Goal: Find specific fact: Find specific fact

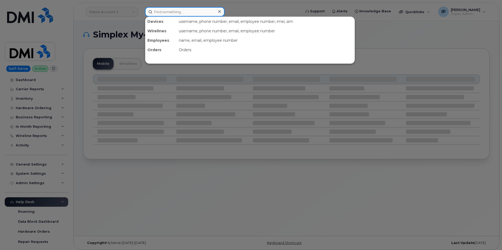
click at [171, 13] on input at bounding box center [184, 11] width 79 height 9
paste input "6205187157"
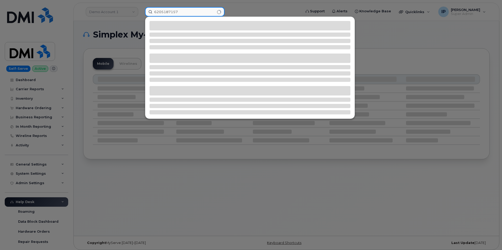
type input "6205187157"
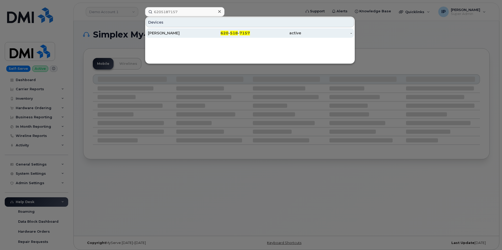
click at [186, 34] on div "OWEN MACFARLANE" at bounding box center [173, 32] width 51 height 5
click at [179, 32] on div "OWEN MACFARLANE" at bounding box center [173, 32] width 51 height 5
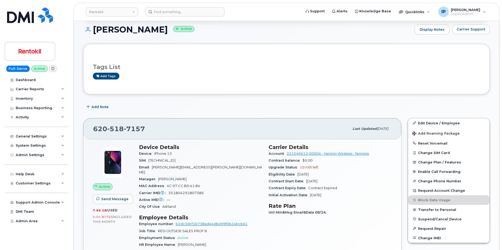
scroll to position [79, 0]
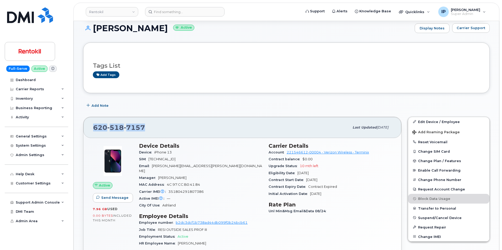
drag, startPoint x: 136, startPoint y: 129, endPoint x: 81, endPoint y: 126, distance: 54.4
click at [82, 128] on div "[PHONE_NUMBER] Last updated [DATE] Active Send Message 7.96 GB  used 0.00 Bytes…" at bounding box center [242, 205] width 325 height 182
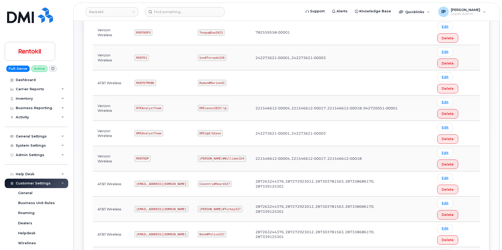
scroll to position [157, 0]
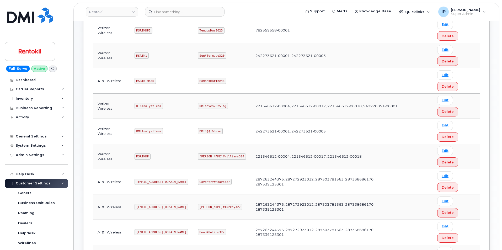
drag, startPoint x: 149, startPoint y: 134, endPoint x: 135, endPoint y: 132, distance: 13.7
copy code "mSRTK2"
drag, startPoint x: 201, startPoint y: 136, endPoint x: 237, endPoint y: 136, distance: 35.9
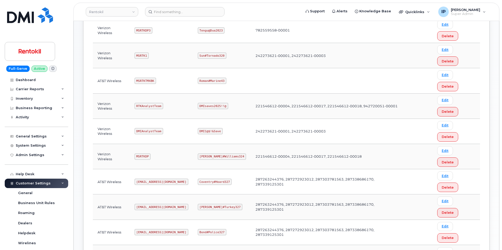
copy code "Maud#Earthquake203"
